Goal: Task Accomplishment & Management: Complete application form

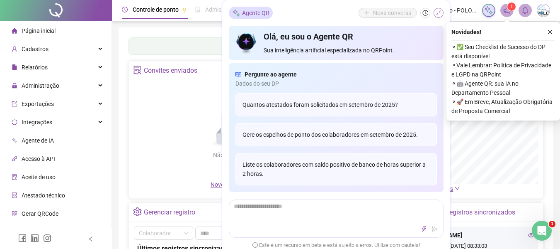
click at [442, 13] on button "button" at bounding box center [439, 13] width 10 height 10
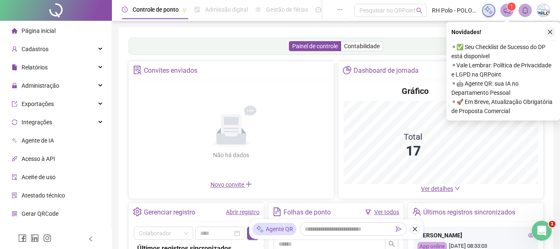
click at [552, 33] on icon "close" at bounding box center [551, 32] width 6 height 6
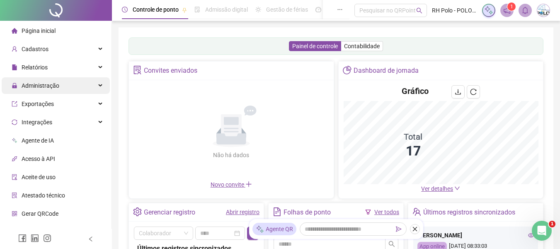
click at [49, 82] on span "Administração" at bounding box center [41, 85] width 38 height 7
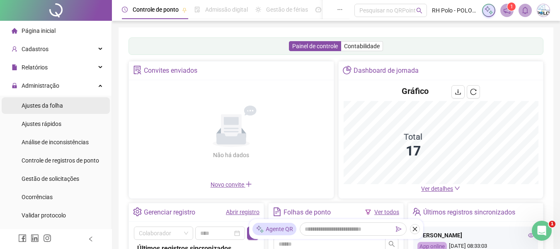
click at [49, 105] on span "Ajustes da folha" at bounding box center [42, 105] width 41 height 7
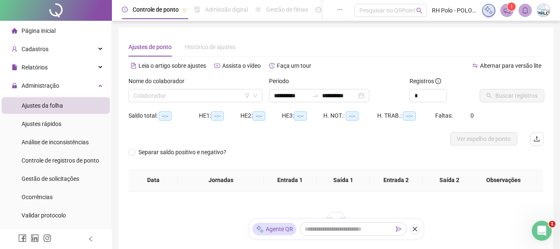
type input "**********"
drag, startPoint x: 168, startPoint y: 88, endPoint x: 160, endPoint y: 97, distance: 11.5
click at [167, 89] on div "Nome do colaborador Colaborador" at bounding box center [196, 89] width 134 height 26
click at [160, 97] on input "search" at bounding box center [192, 95] width 117 height 12
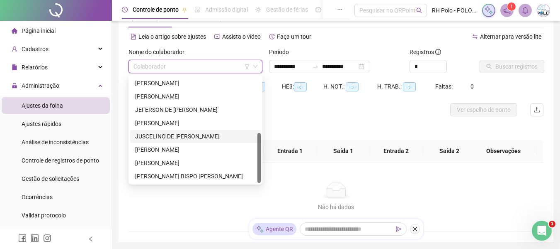
scroll to position [41, 0]
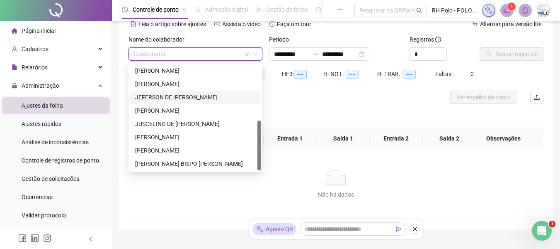
click at [157, 95] on div "JEFERSON DE [PERSON_NAME]" at bounding box center [195, 97] width 121 height 9
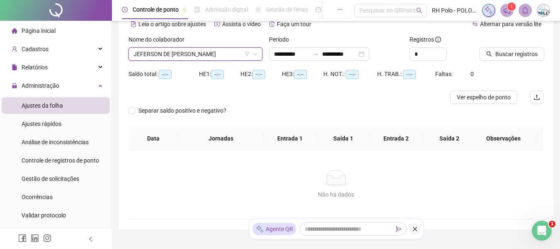
click at [166, 52] on span "JEFERSON DE [PERSON_NAME]" at bounding box center [196, 54] width 124 height 12
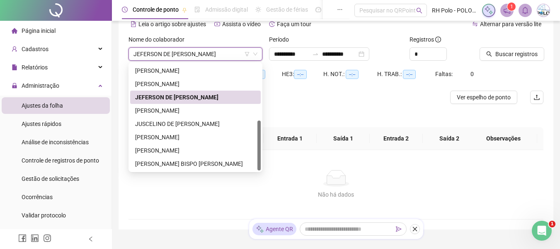
click at [166, 52] on span "JEFERSON DE [PERSON_NAME]" at bounding box center [196, 54] width 124 height 12
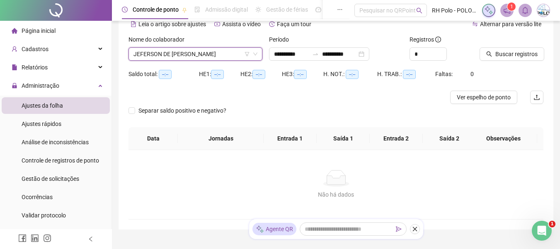
click at [154, 52] on span "JEFERSON DE [PERSON_NAME]" at bounding box center [196, 54] width 124 height 12
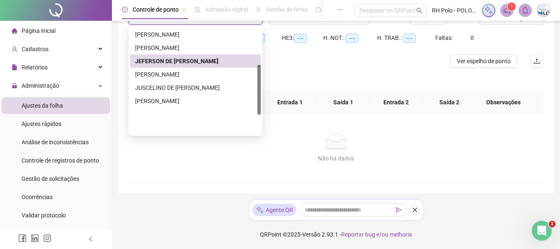
scroll to position [78, 0]
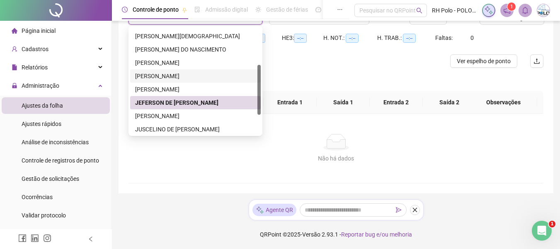
click at [149, 74] on div "[PERSON_NAME]" at bounding box center [195, 75] width 121 height 9
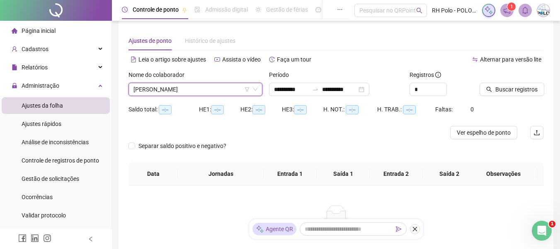
scroll to position [0, 0]
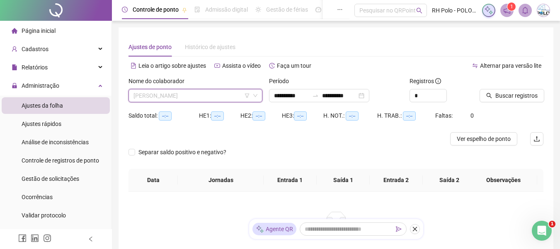
click at [190, 95] on span "[PERSON_NAME]" at bounding box center [196, 95] width 124 height 12
